Goal: Transaction & Acquisition: Download file/media

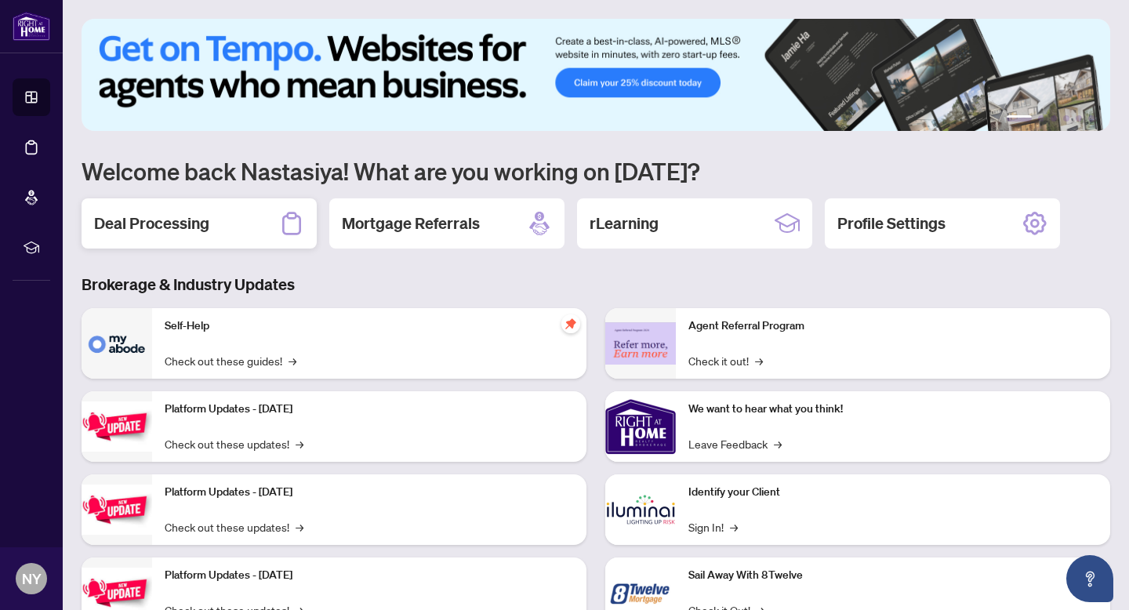
click at [198, 226] on h2 "Deal Processing" at bounding box center [151, 224] width 115 height 22
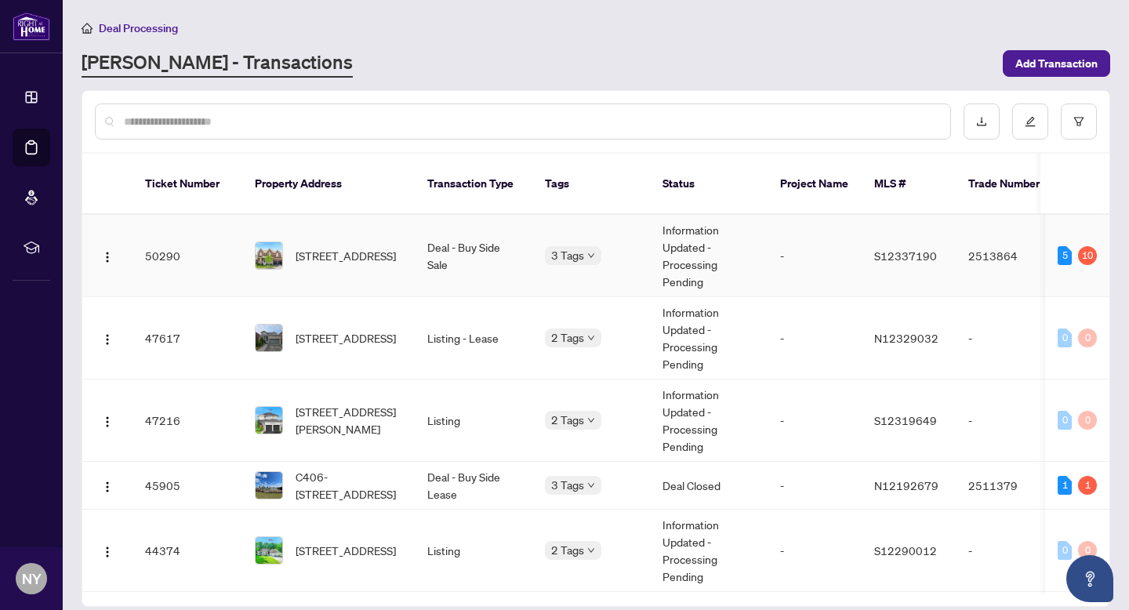
click at [176, 253] on td "50290" at bounding box center [188, 256] width 110 height 82
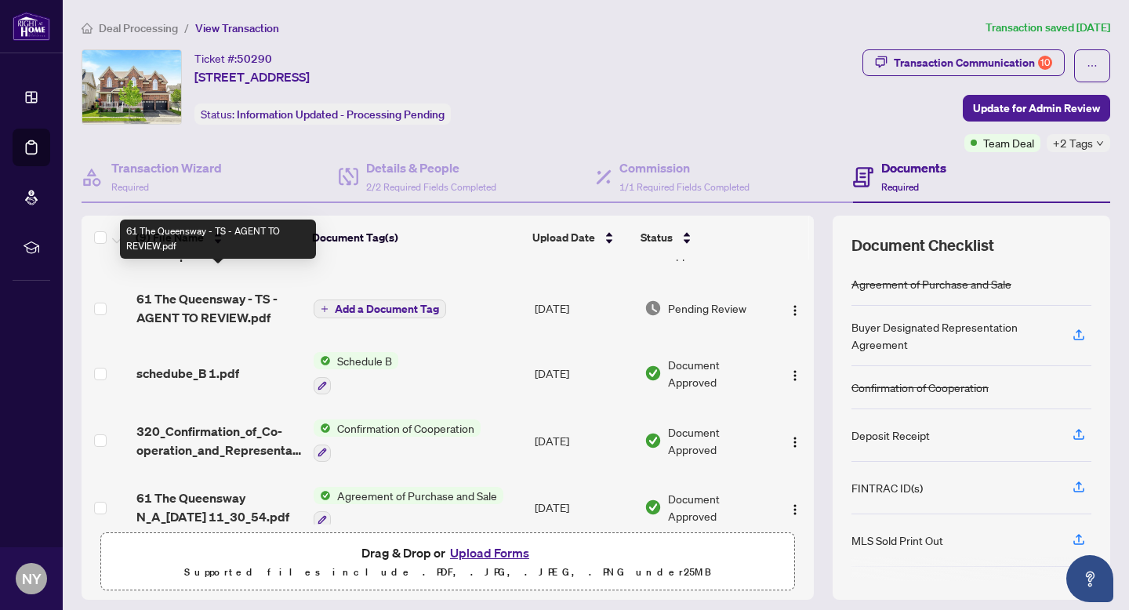
scroll to position [316, 0]
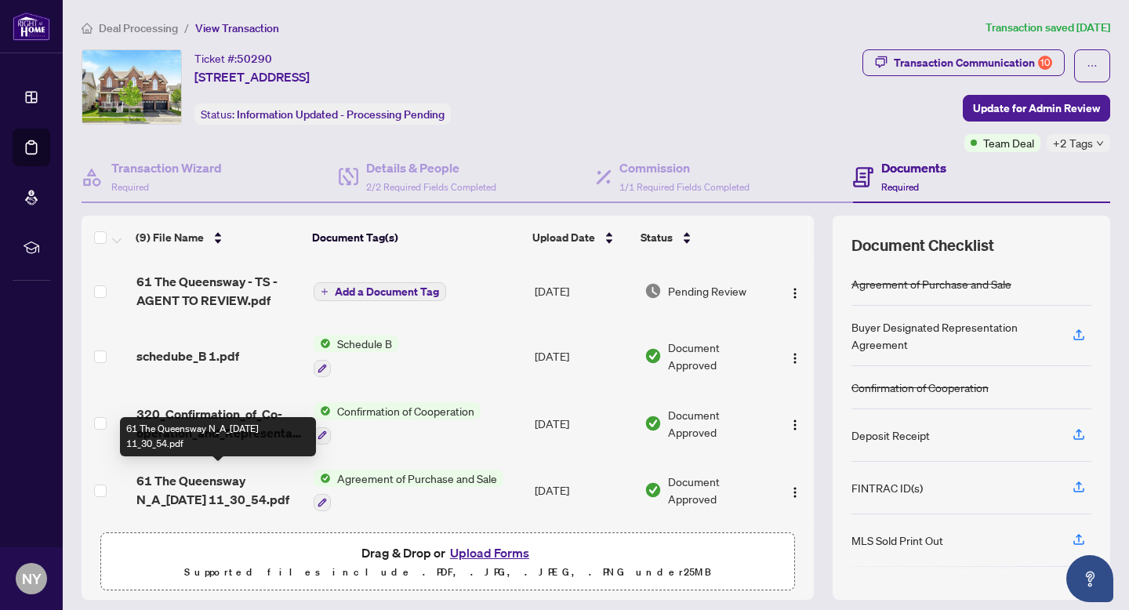
click at [197, 478] on span "61 The Queensway N_A_[DATE] 11_30_54.pdf" at bounding box center [218, 490] width 165 height 38
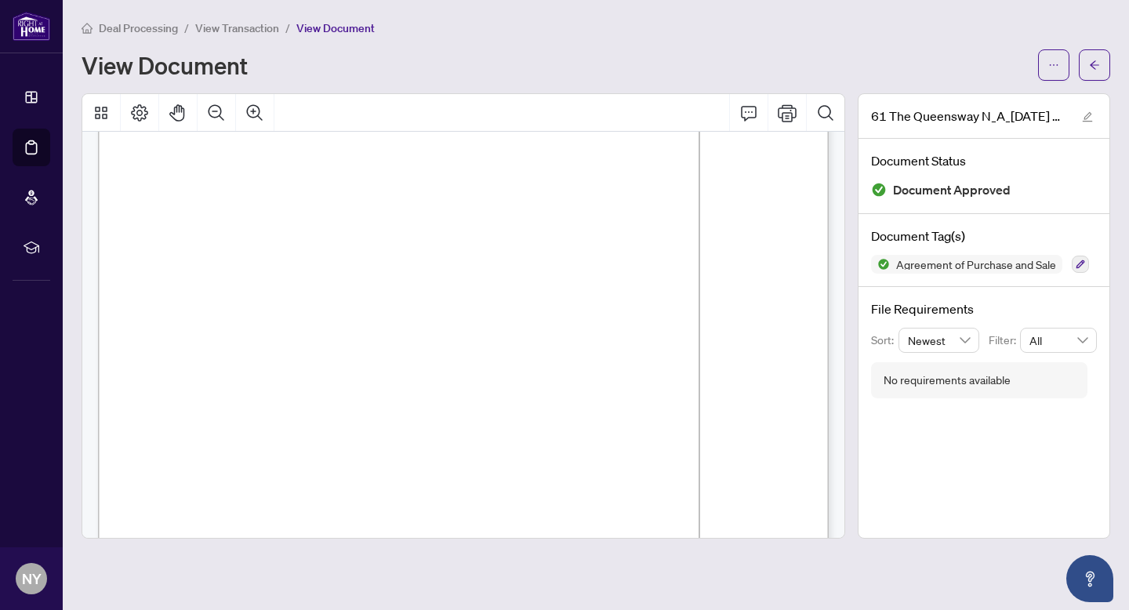
scroll to position [5641, 0]
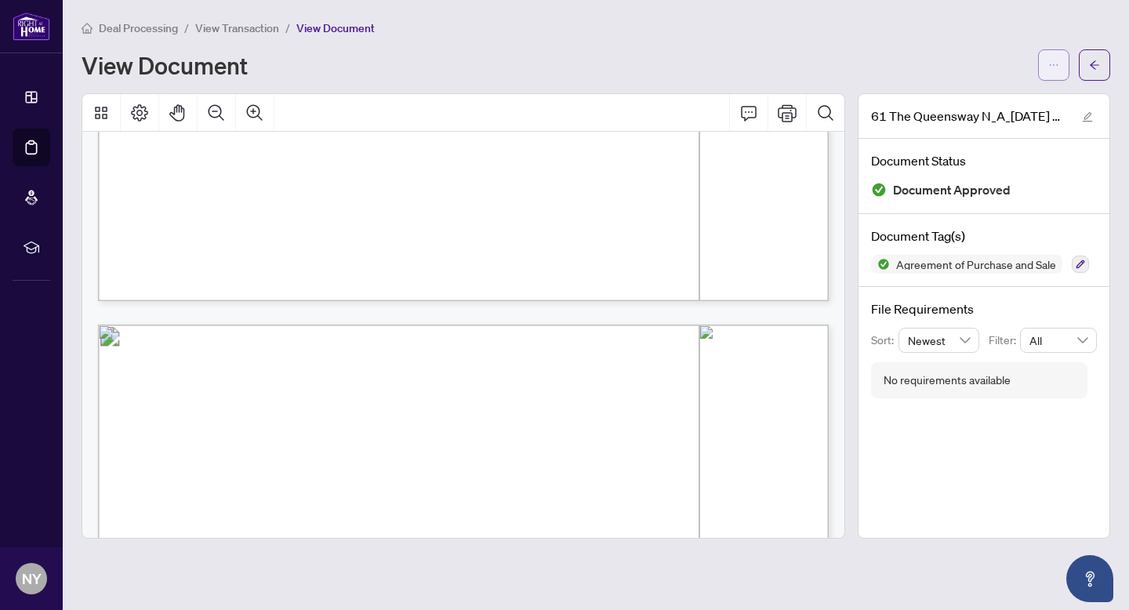
click at [1051, 50] on button "button" at bounding box center [1053, 64] width 31 height 31
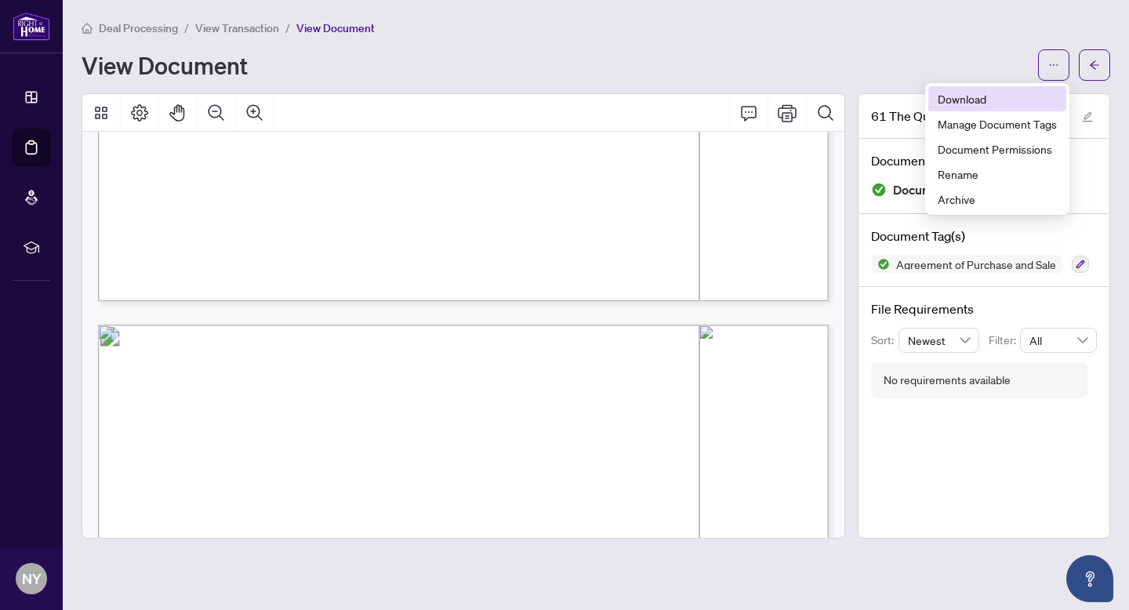
click at [947, 94] on span "Download" at bounding box center [997, 98] width 119 height 17
